Goal: Navigation & Orientation: Find specific page/section

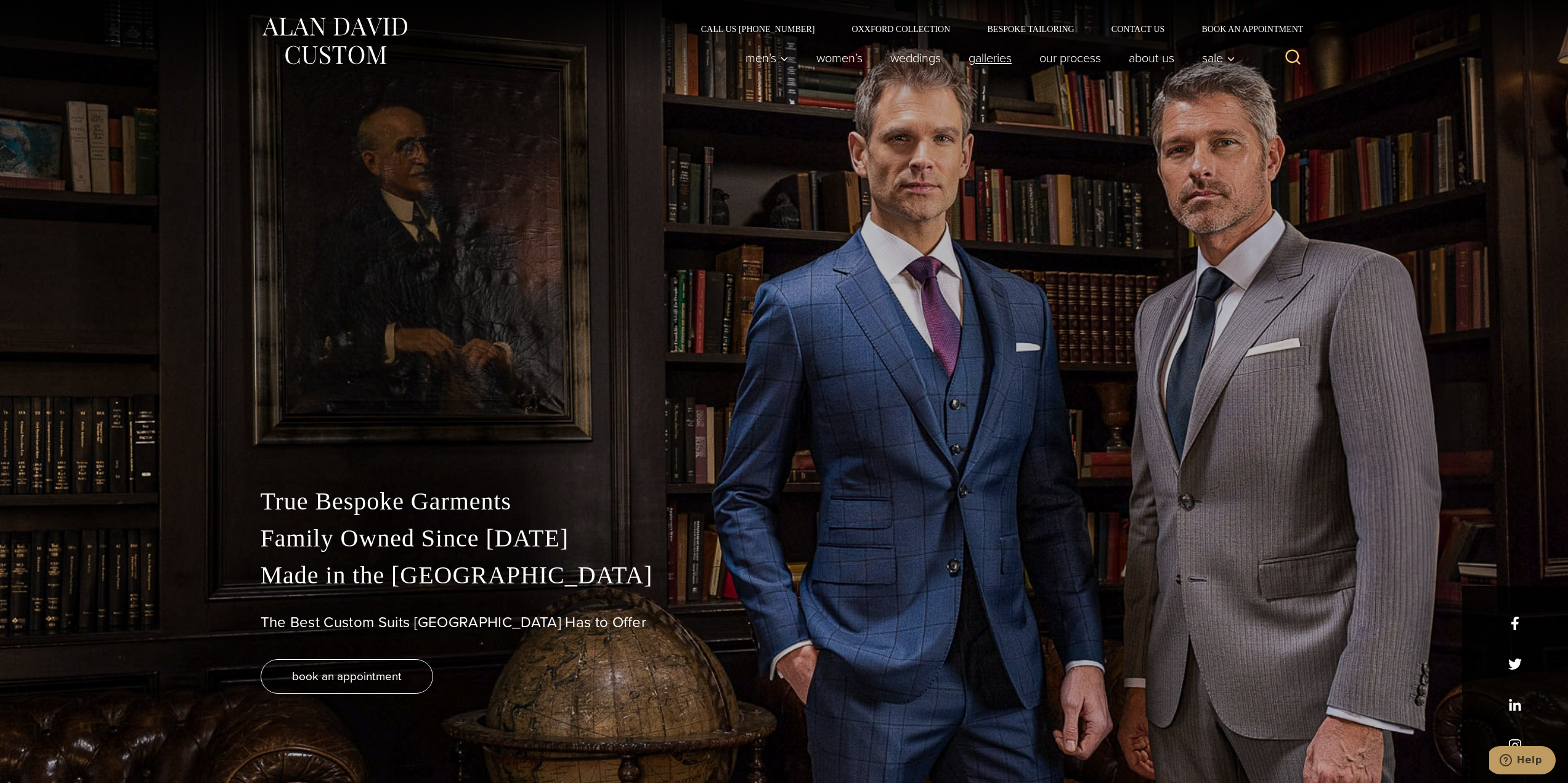
click at [976, 60] on link "Galleries" at bounding box center [990, 58] width 71 height 25
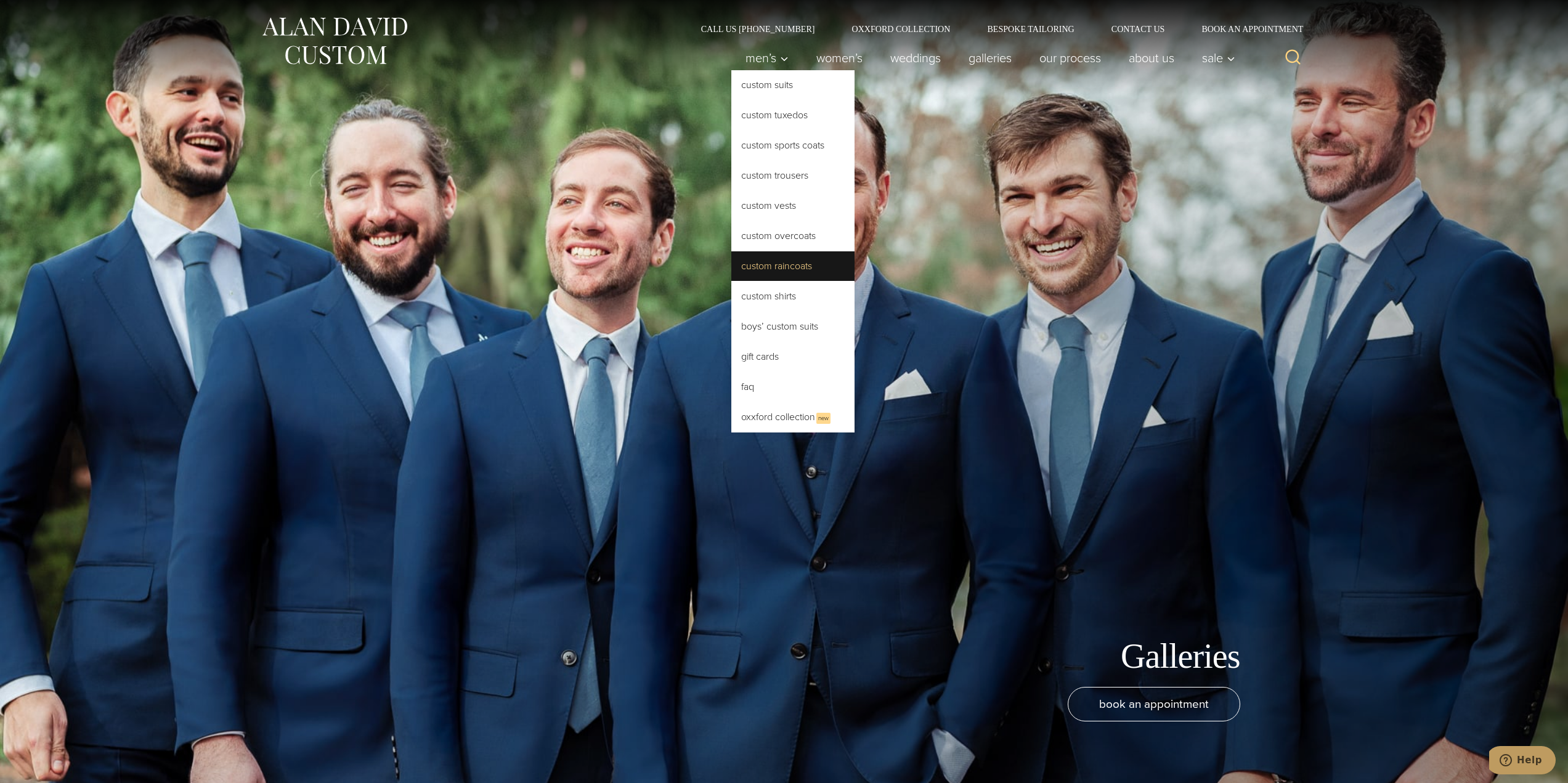
click at [771, 267] on link "Custom Raincoats" at bounding box center [793, 266] width 123 height 29
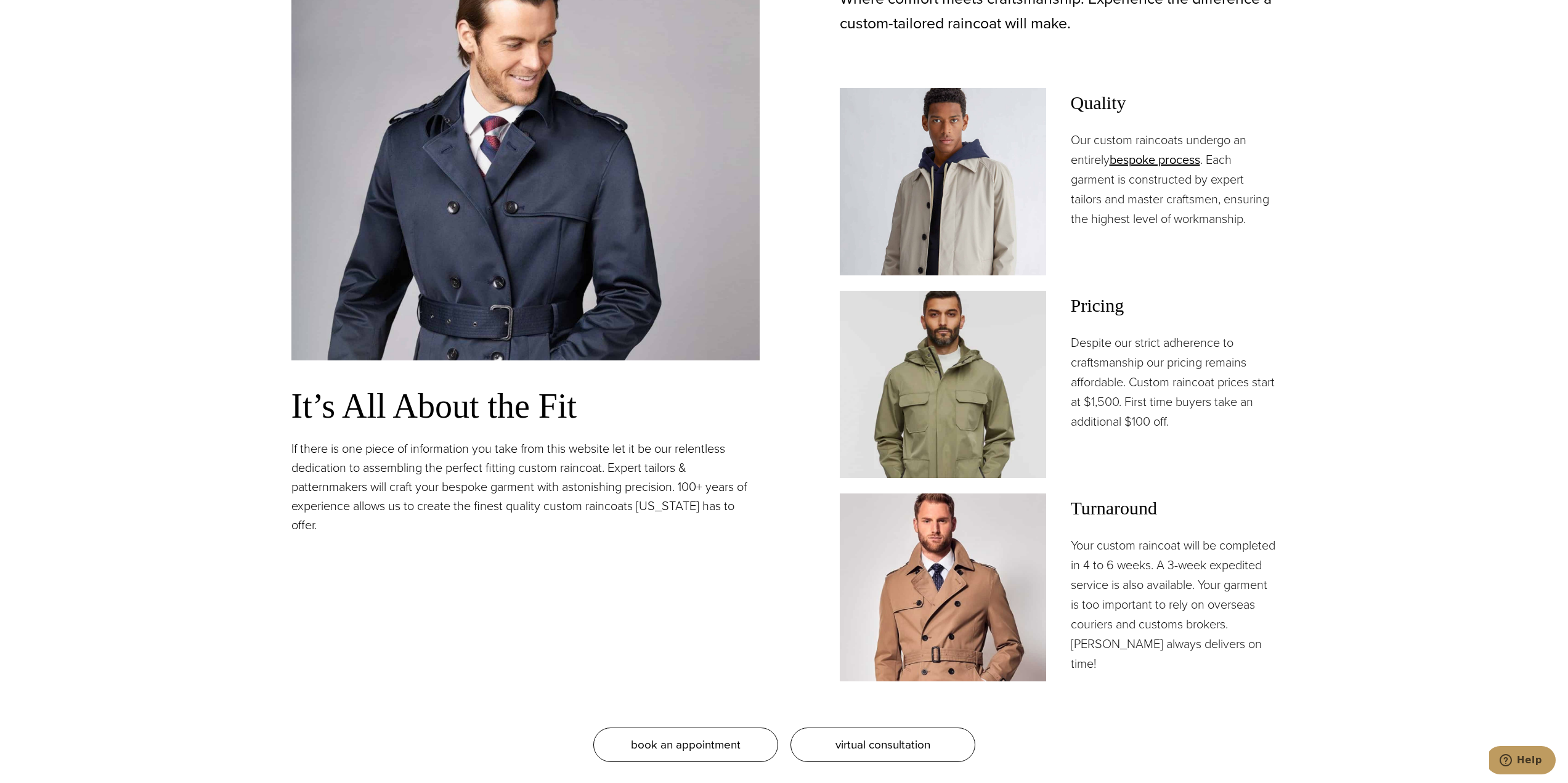
scroll to position [986, 0]
